Goal: Task Accomplishment & Management: Use online tool/utility

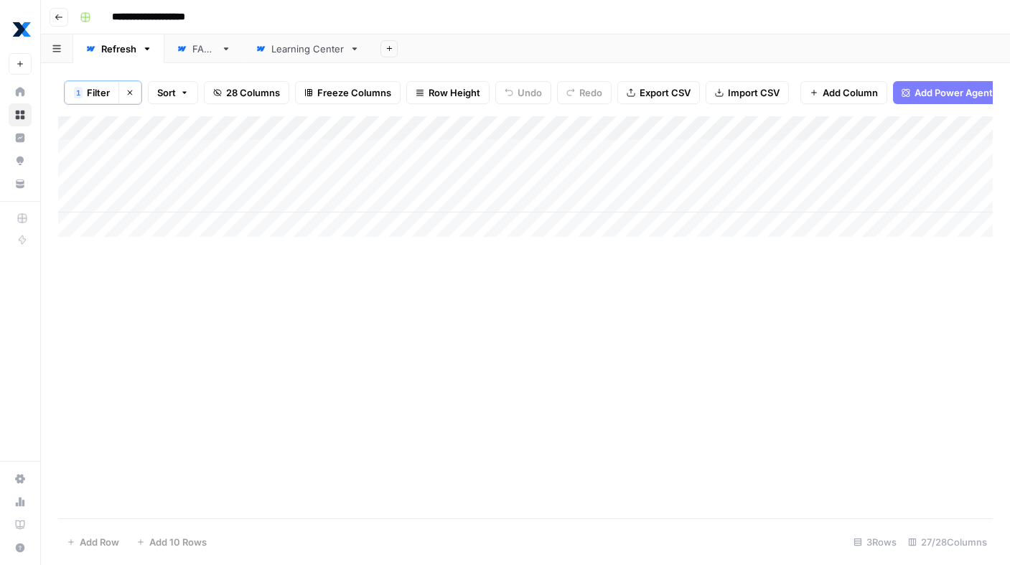
click at [321, 50] on div "Learning Center" at bounding box center [307, 49] width 72 height 14
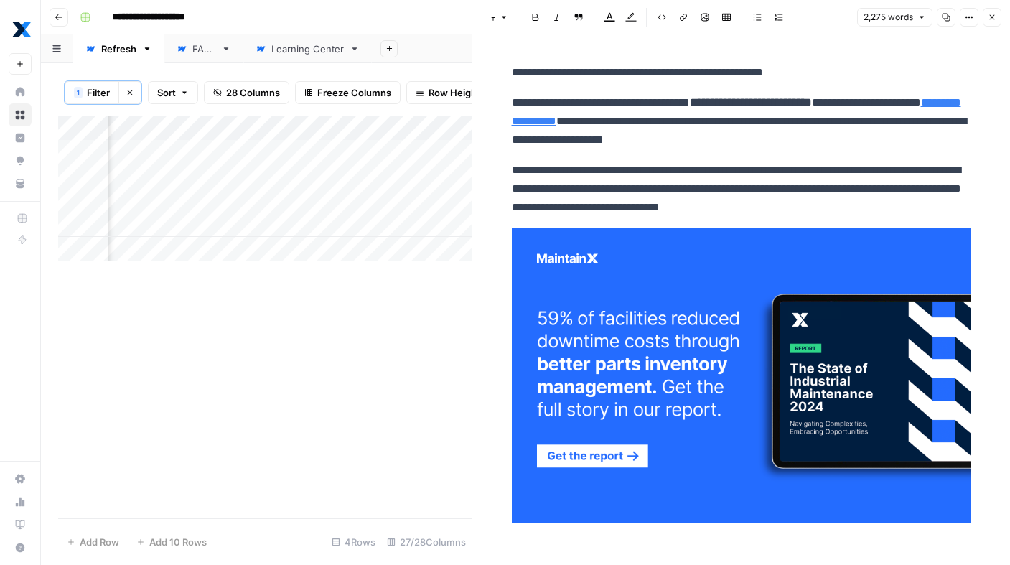
scroll to position [0, 495]
click at [997, 15] on button "Close" at bounding box center [992, 17] width 19 height 19
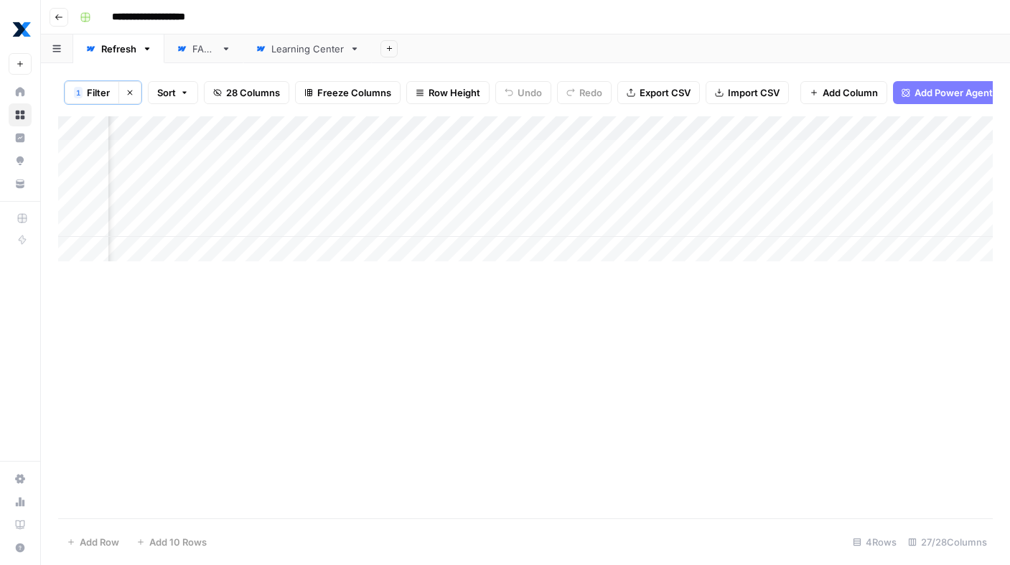
scroll to position [0, 2151]
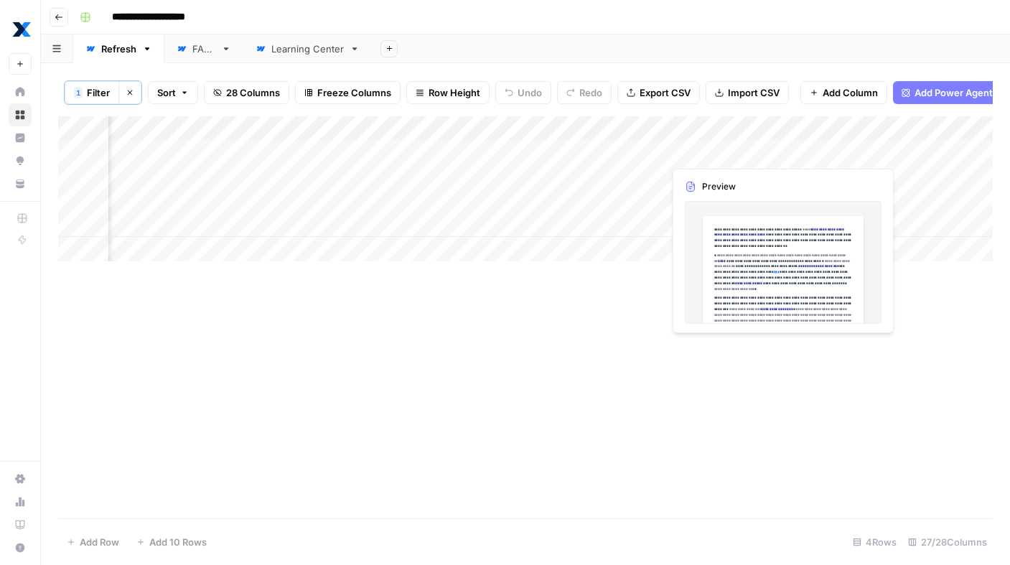
click at [719, 151] on div "Add Column" at bounding box center [525, 188] width 935 height 145
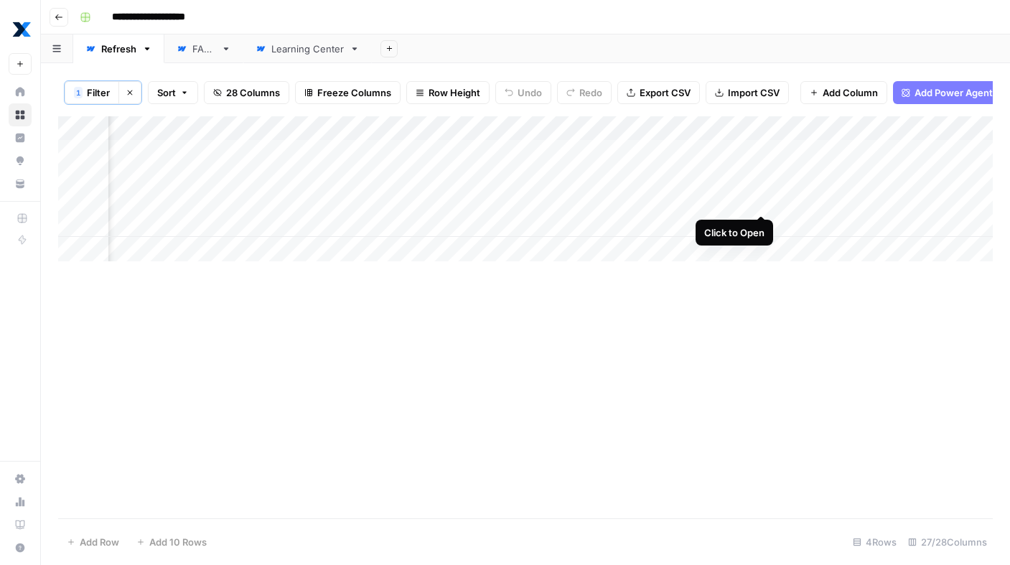
click at [758, 201] on div "Add Column" at bounding box center [525, 188] width 935 height 145
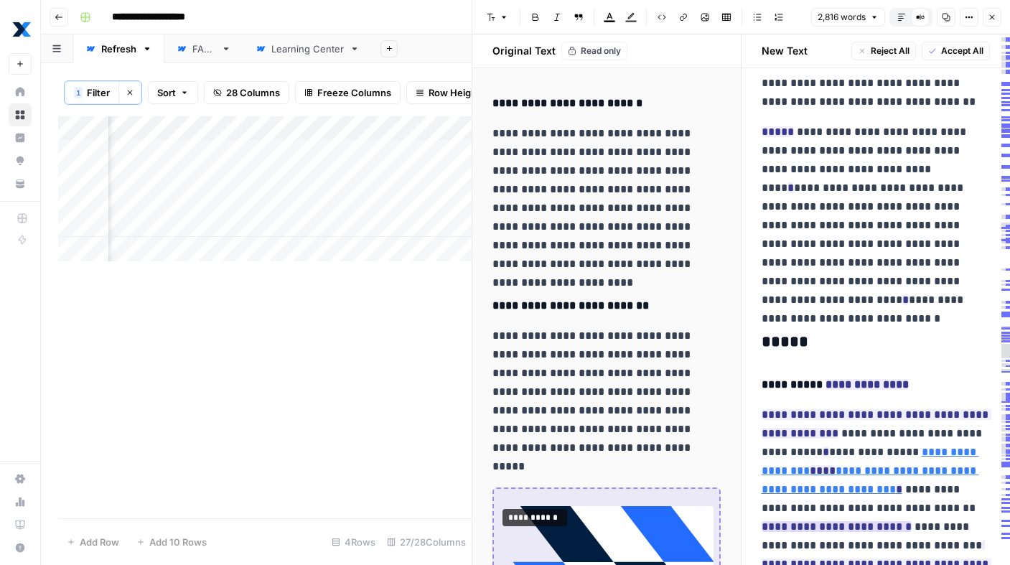
scroll to position [7958, 0]
